Goal: Complete application form

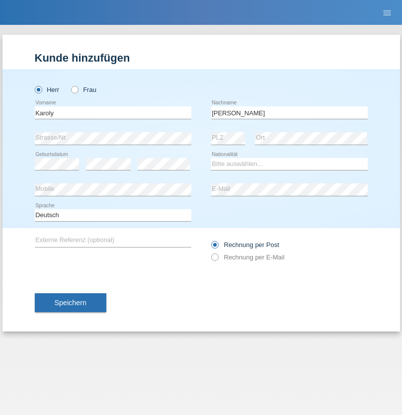
type input "[PERSON_NAME]"
select select "HU"
select select "C"
select select "01"
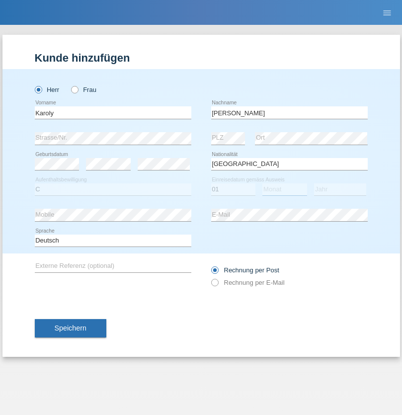
select select "09"
select select "2011"
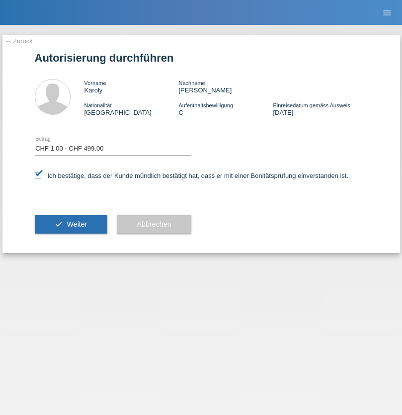
select select "1"
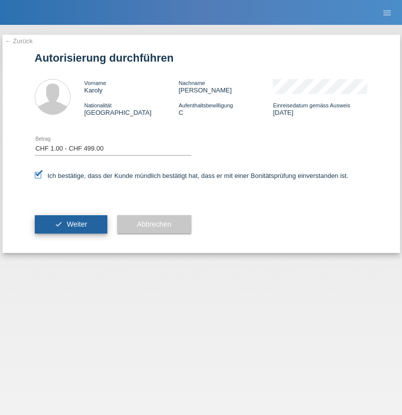
click at [71, 224] on span "Weiter" at bounding box center [77, 224] width 20 height 8
